Goal: Task Accomplishment & Management: Complete application form

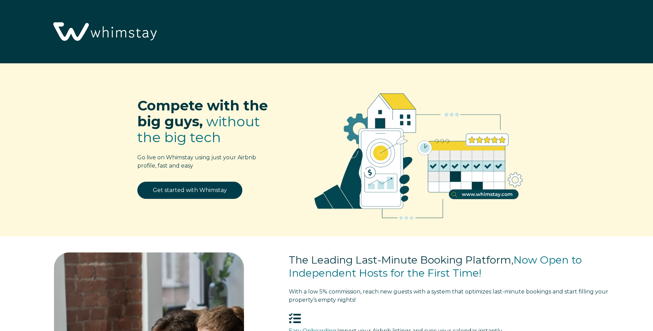
select select "US"
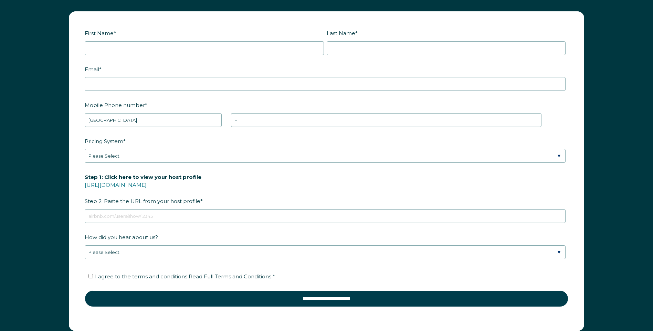
scroll to position [980, 0]
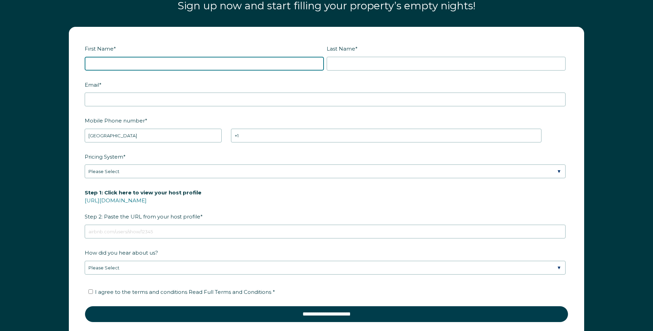
click at [98, 69] on input "First Name *" at bounding box center [204, 64] width 239 height 14
type input "[PERSON_NAME]"
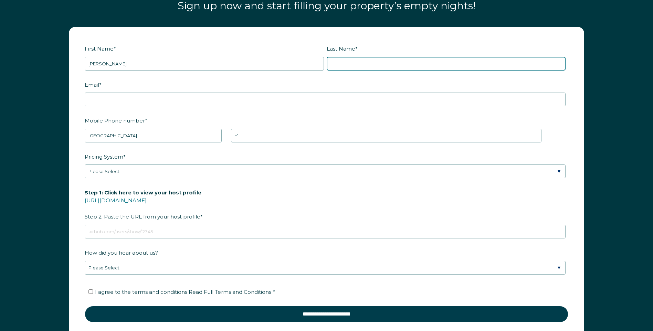
click at [352, 64] on input "Last Name *" at bounding box center [446, 64] width 239 height 14
type input "[PERSON_NAME]"
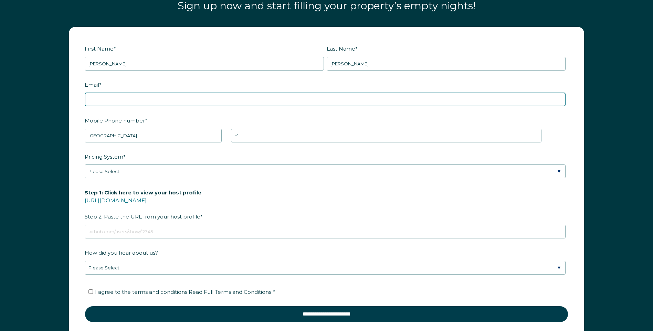
click at [98, 102] on input "Email *" at bounding box center [325, 100] width 481 height 14
type input "[EMAIL_ADDRESS][DOMAIN_NAME]"
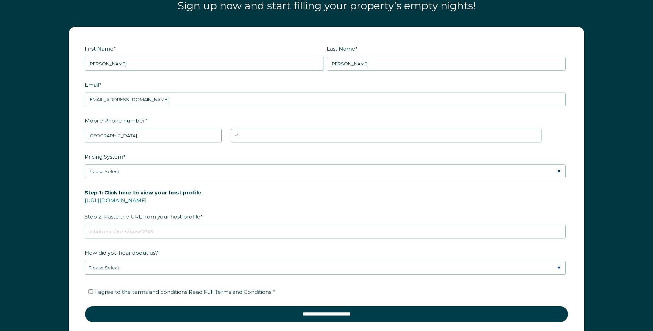
click at [235, 114] on fieldset "Email * [EMAIL_ADDRESS][DOMAIN_NAME]" at bounding box center [327, 97] width 484 height 36
click at [105, 136] on select "* [GEOGRAPHIC_DATA] (‫[GEOGRAPHIC_DATA]‬‎) [GEOGRAPHIC_DATA] ([GEOGRAPHIC_DATA]…" at bounding box center [153, 136] width 137 height 14
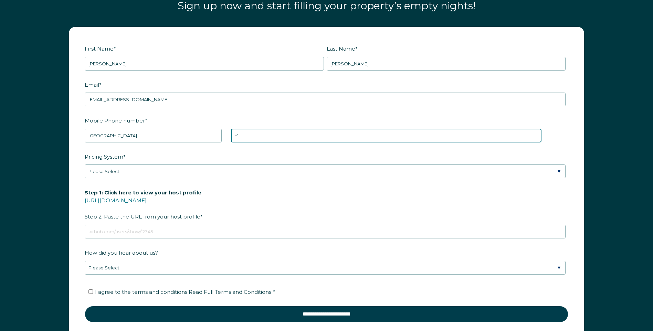
click at [277, 136] on input "+1" at bounding box center [386, 136] width 311 height 14
type input "[PHONE_NUMBER]"
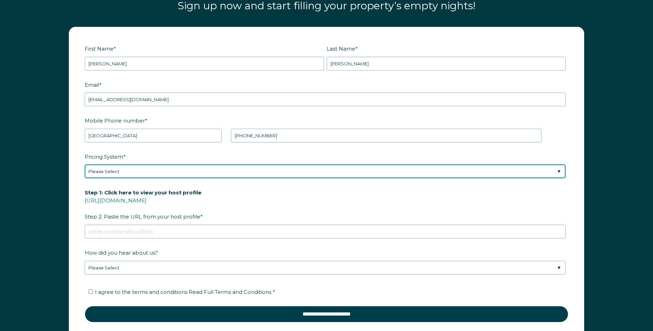
click at [177, 176] on select "Please Select Manual Airbnb Smart Pricing PriceLabs Wheelhouse Beyond Pricing 3…" at bounding box center [325, 172] width 481 height 14
select select "Manual"
click at [85, 165] on select "Please Select Manual Airbnb Smart Pricing PriceLabs Wheelhouse Beyond Pricing 3…" at bounding box center [325, 172] width 481 height 14
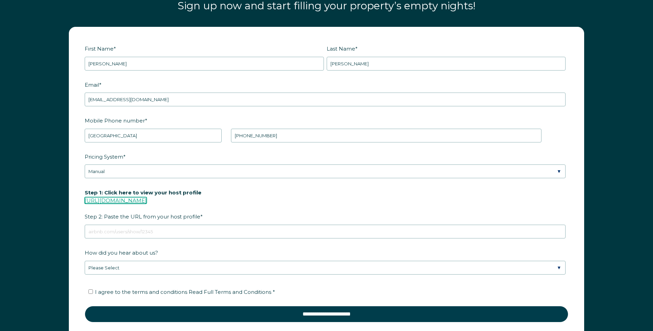
click at [136, 200] on link "[URL][DOMAIN_NAME]" at bounding box center [116, 200] width 62 height 7
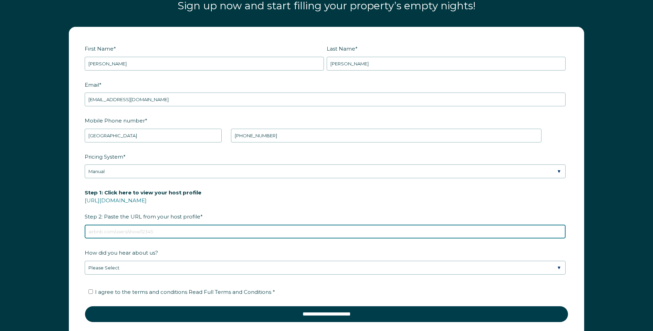
click at [105, 232] on input "Step 1: Click here to view your host profile [URL][DOMAIN_NAME] Step 2: Paste t…" at bounding box center [325, 232] width 481 height 14
paste input "[URL][DOMAIN_NAME]"
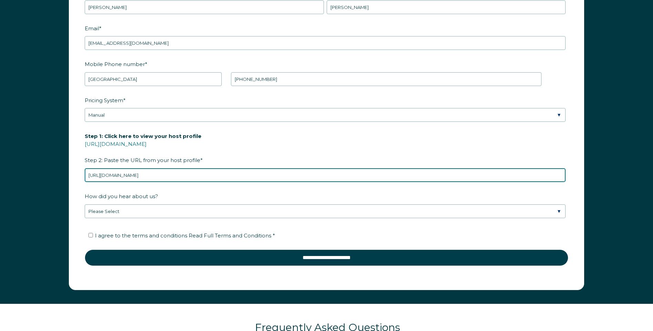
scroll to position [1049, 0]
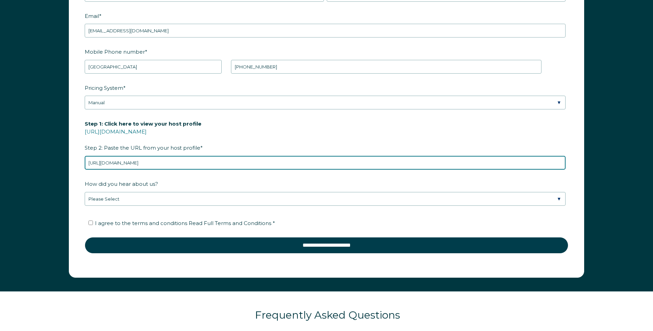
type input "[URL][DOMAIN_NAME]"
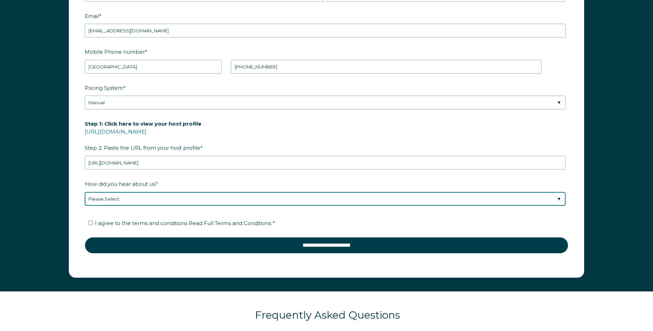
click at [126, 198] on select "Please Select Discovered Whimstay at an event or conference Found Whimstay thro…" at bounding box center [325, 199] width 481 height 14
select select "Social Media"
click at [85, 192] on select "Please Select Discovered Whimstay at an event or conference Found Whimstay thro…" at bounding box center [325, 199] width 481 height 14
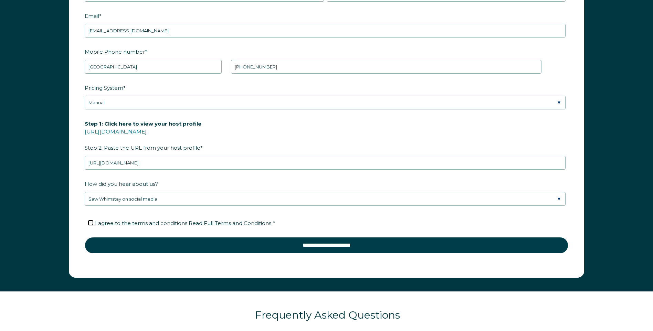
click at [92, 222] on input "I agree to the terms and conditions Read Full Terms and Conditions *" at bounding box center [91, 223] width 4 height 4
checkbox input "true"
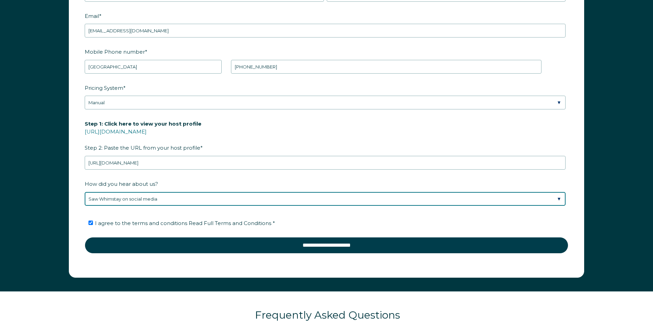
click at [99, 200] on select "Please Select Discovered Whimstay at an event or conference Found Whimstay thro…" at bounding box center [325, 199] width 481 height 14
click at [85, 192] on select "Please Select Discovered Whimstay at an event or conference Found Whimstay thro…" at bounding box center [325, 199] width 481 height 14
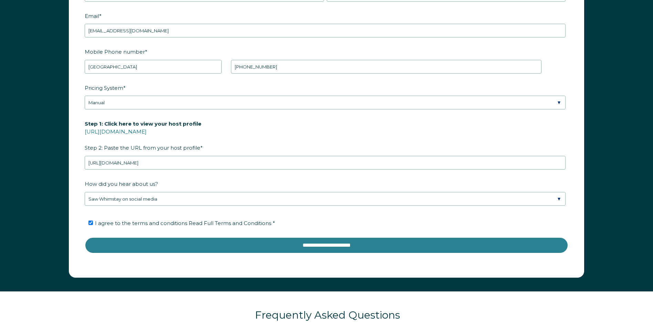
click at [177, 245] on input "**********" at bounding box center [327, 245] width 484 height 17
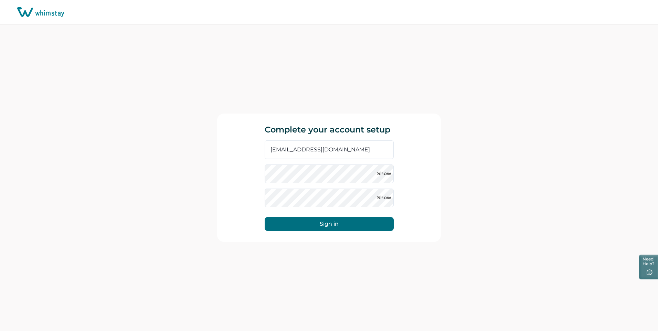
click at [394, 165] on div at bounding box center [394, 165] width 0 height 0
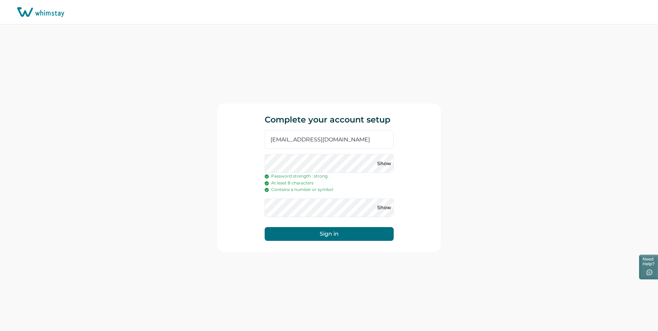
click at [394, 199] on div at bounding box center [394, 199] width 0 height 0
click at [313, 232] on button "Sign in" at bounding box center [329, 234] width 129 height 14
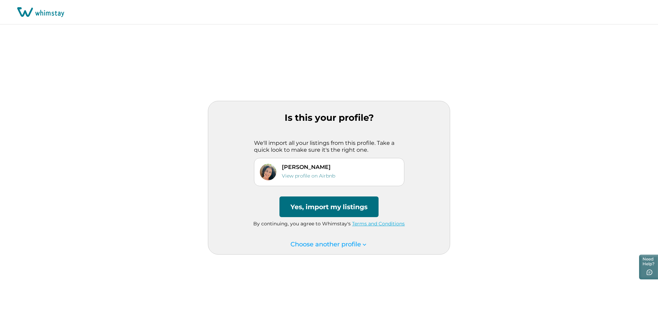
click at [325, 208] on button "Yes, import my listings" at bounding box center [329, 207] width 99 height 21
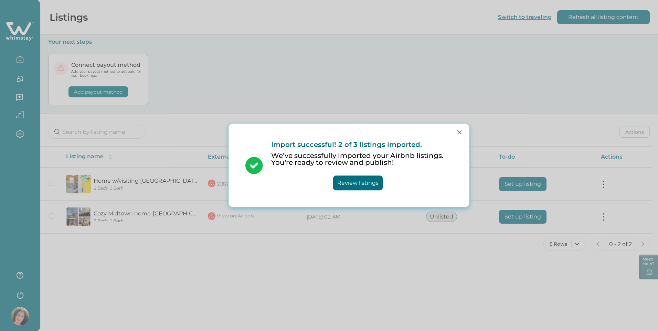
click at [386, 20] on div "Import successful! 2 of 3 listings imported. We’ve successfully imported your A…" at bounding box center [329, 165] width 658 height 331
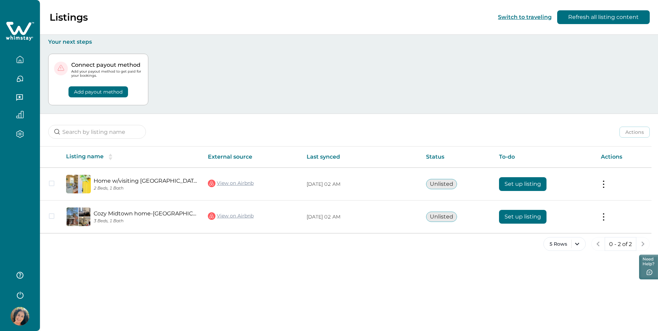
drag, startPoint x: 432, startPoint y: 276, endPoint x: 435, endPoint y: 273, distance: 4.1
click at [433, 275] on div "Listings Switch to traveling Refresh all listing content Your next steps Connec…" at bounding box center [349, 165] width 619 height 331
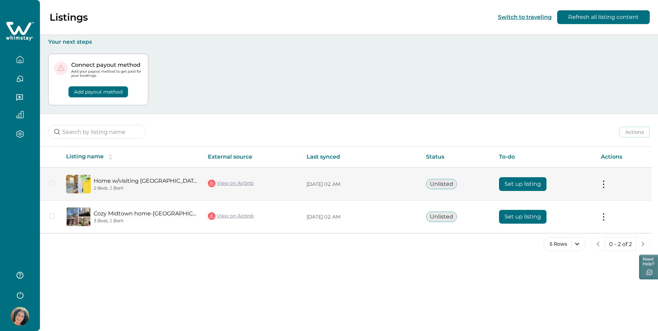
click at [517, 183] on button "Set up listing" at bounding box center [523, 184] width 48 height 14
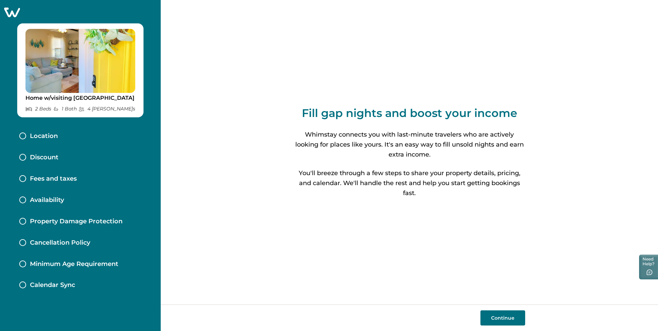
click at [495, 317] on button "Continue" at bounding box center [503, 318] width 45 height 15
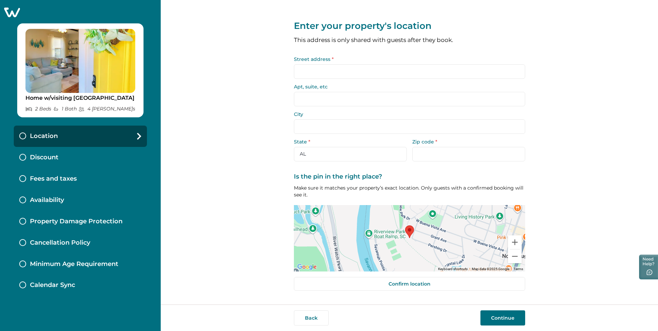
click at [311, 72] on input "Street address *" at bounding box center [409, 71] width 231 height 14
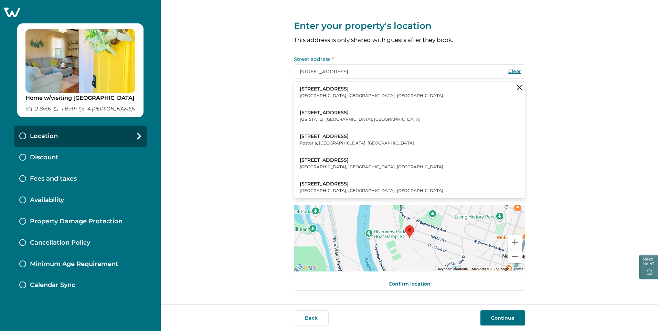
click at [323, 93] on p "North Augusta, SC, USA" at bounding box center [372, 95] width 144 height 7
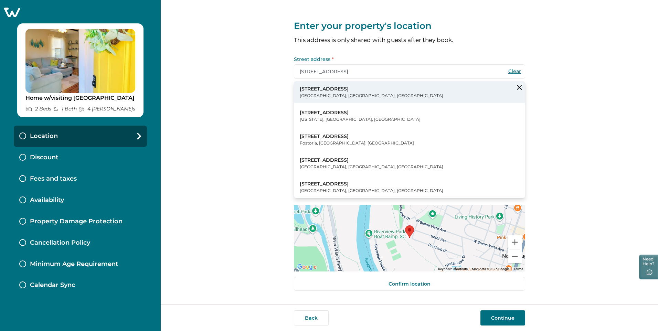
type input "302 Columbus Ave"
type input "North Augusta"
select select "SC"
type input "29841"
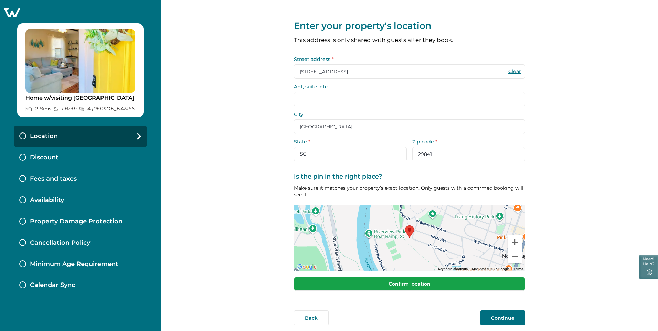
click at [454, 283] on button "Confirm location" at bounding box center [409, 284] width 231 height 14
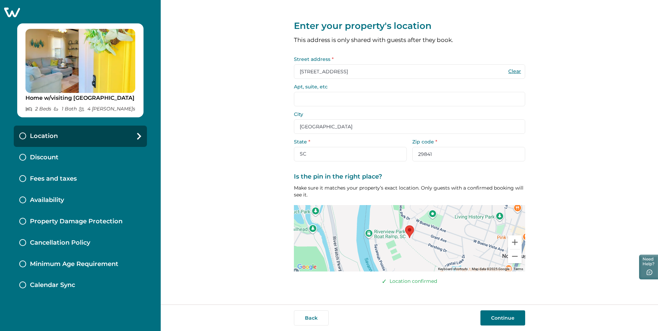
click at [503, 317] on button "Continue" at bounding box center [503, 318] width 45 height 15
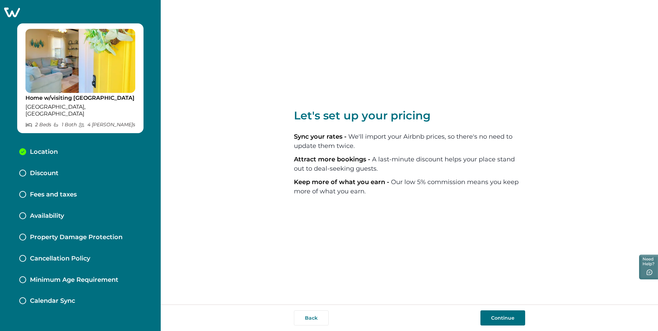
click at [499, 318] on button "Continue" at bounding box center [503, 318] width 45 height 15
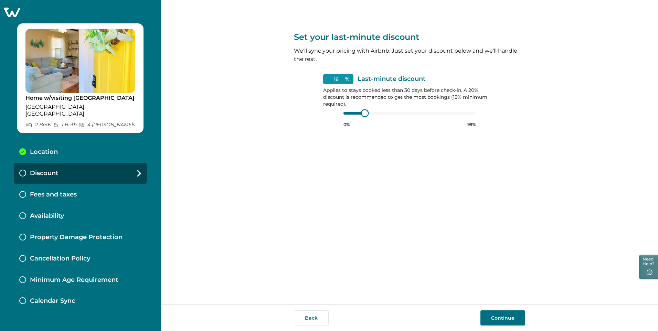
type input "15"
click at [363, 113] on div at bounding box center [363, 113] width 6 height 6
click at [497, 322] on button "Continue" at bounding box center [503, 318] width 45 height 15
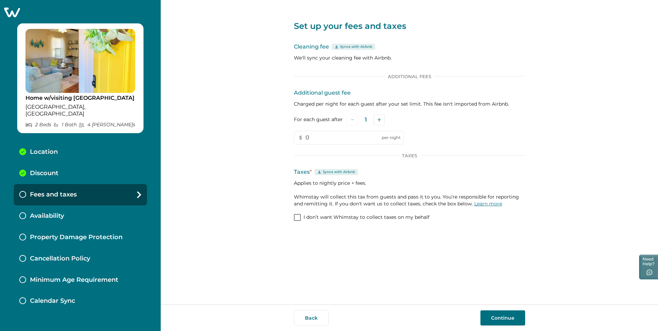
click at [480, 205] on link "Learn more" at bounding box center [489, 204] width 28 height 6
drag, startPoint x: 215, startPoint y: 239, endPoint x: 227, endPoint y: 266, distance: 29.6
click at [227, 266] on div "Set up your fees and taxes Cleaning fee Syncs with Airbnb We'll sync your clean…" at bounding box center [410, 152] width 498 height 305
click at [298, 217] on span at bounding box center [297, 217] width 7 height 7
click at [505, 317] on button "Continue" at bounding box center [503, 318] width 45 height 15
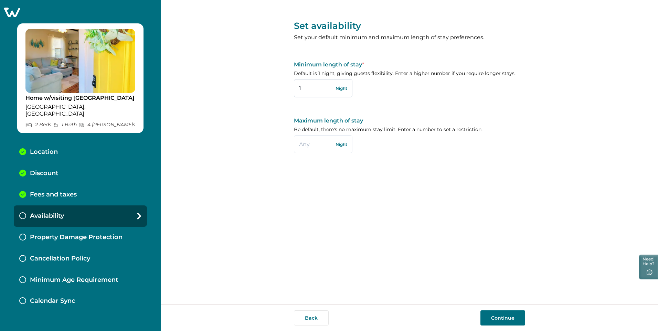
click at [301, 89] on input "1" at bounding box center [323, 88] width 59 height 18
drag, startPoint x: 301, startPoint y: 89, endPoint x: 297, endPoint y: 89, distance: 4.8
click at [297, 89] on input "1" at bounding box center [323, 88] width 59 height 18
type input "3"
click at [304, 145] on input "text" at bounding box center [323, 144] width 59 height 18
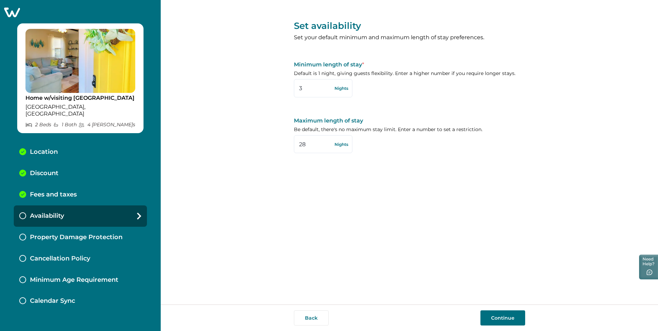
type input "28"
drag, startPoint x: 505, startPoint y: 317, endPoint x: 506, endPoint y: 311, distance: 6.6
click at [505, 317] on button "Continue" at bounding box center [503, 318] width 45 height 15
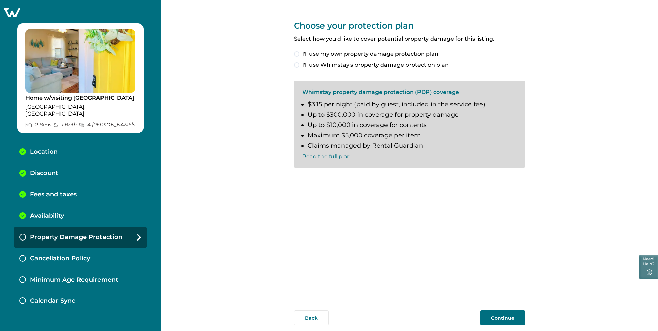
click at [297, 66] on span at bounding box center [297, 65] width 6 height 6
click at [295, 178] on span at bounding box center [297, 180] width 6 height 6
click at [501, 313] on button "Continue" at bounding box center [503, 318] width 45 height 15
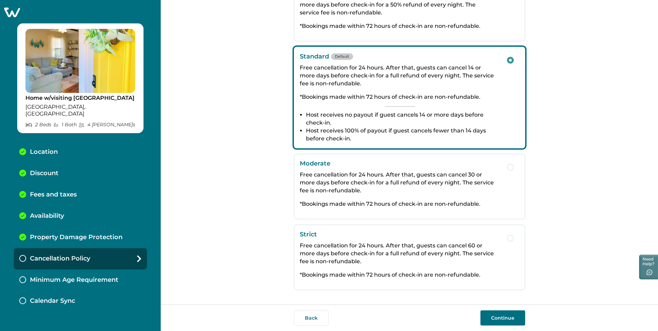
scroll to position [72, 0]
click at [509, 319] on button "Continue" at bounding box center [503, 318] width 45 height 15
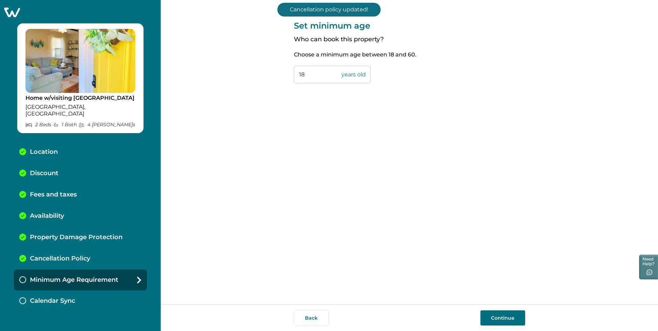
drag, startPoint x: 310, startPoint y: 75, endPoint x: 287, endPoint y: 75, distance: 22.7
click at [287, 75] on div "Set minimum age Who can book this property? Choose a minimum age between 18 and…" at bounding box center [410, 152] width 498 height 305
type input "23"
click at [496, 320] on button "Continue" at bounding box center [503, 318] width 45 height 15
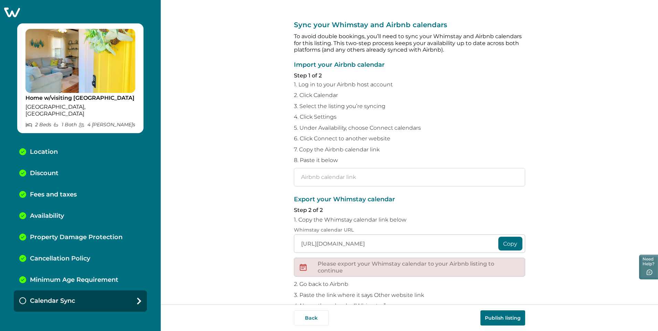
click at [321, 179] on input "text" at bounding box center [409, 177] width 231 height 19
paste input "https://www.airbnb.com/calendar/ical/665842572790095488.ics?s=6d5c74ffaecd0a3f9…"
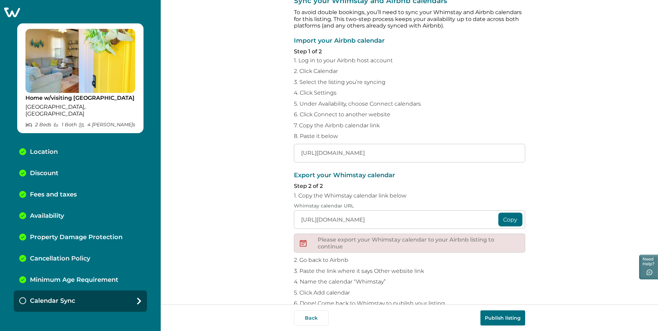
scroll to position [40, 0]
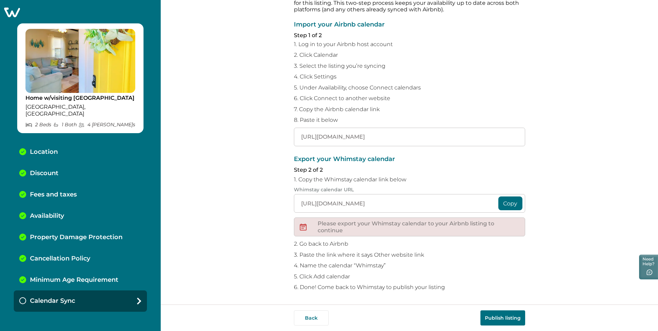
type input "https://www.airbnb.com/calendar/ical/665842572790095488.ics?s=6d5c74ffaecd0a3f9…"
click at [508, 201] on button "Copy" at bounding box center [511, 204] width 24 height 14
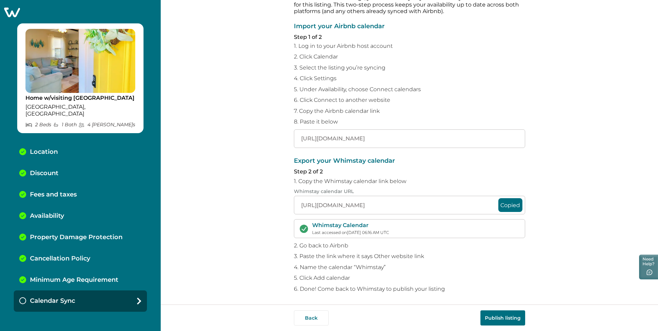
scroll to position [40, 0]
click at [311, 324] on button "Back" at bounding box center [311, 318] width 35 height 15
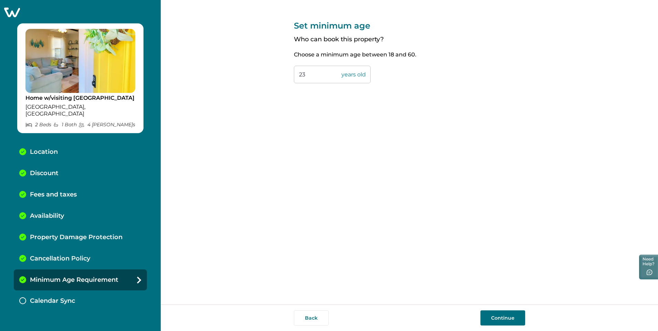
click at [500, 318] on button "Continue" at bounding box center [503, 318] width 45 height 15
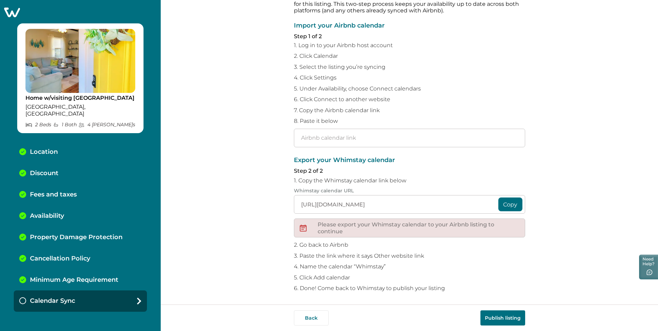
scroll to position [40, 0]
click at [15, 11] on icon at bounding box center [12, 13] width 16 height 10
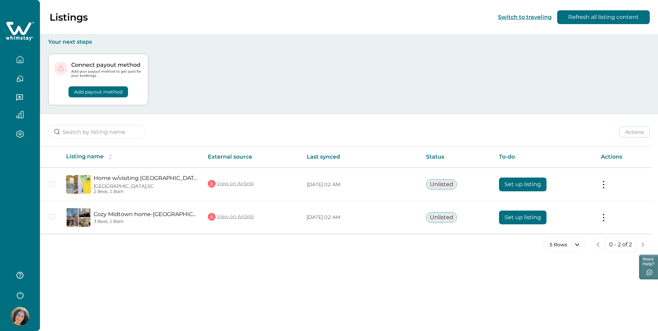
click at [21, 79] on icon "button" at bounding box center [20, 79] width 8 height 8
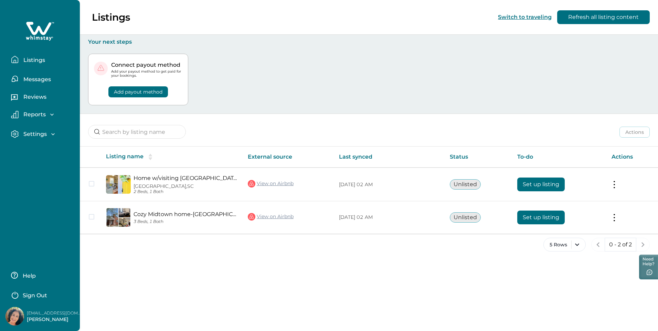
click at [40, 94] on p "Reviews" at bounding box center [33, 97] width 25 height 7
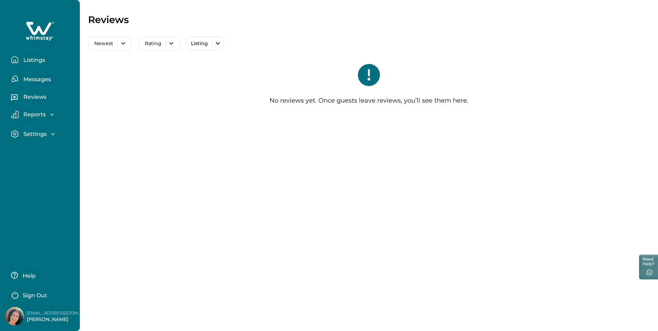
click at [44, 114] on p "Reports" at bounding box center [33, 114] width 24 height 7
click at [46, 173] on p "Settings" at bounding box center [33, 173] width 25 height 7
click at [31, 230] on div "Listings Messages Reviews Reports Earnings Reservations Payouts Settings Profil…" at bounding box center [40, 165] width 80 height 331
